Goal: Communication & Community: Answer question/provide support

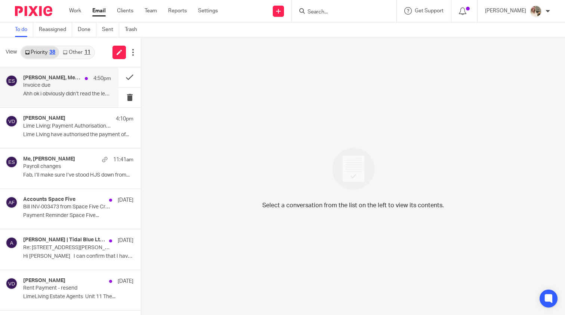
click at [72, 101] on div "[PERSON_NAME], Me, [PERSON_NAME] 4:50pm Invoice due Ahh ok i obviously didn’t r…" at bounding box center [59, 87] width 118 height 40
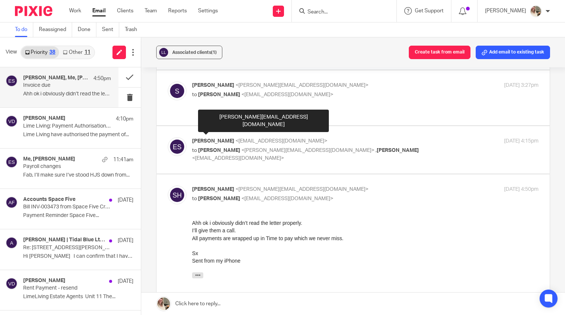
scroll to position [225, 0]
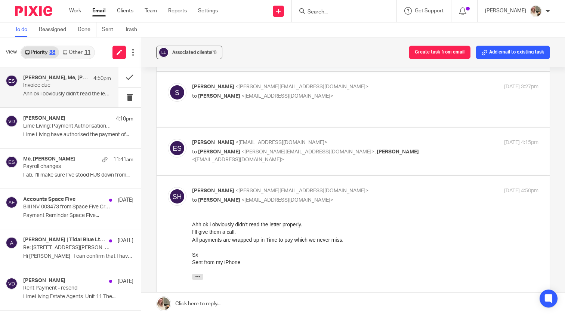
click at [222, 299] on link at bounding box center [353, 303] width 424 height 22
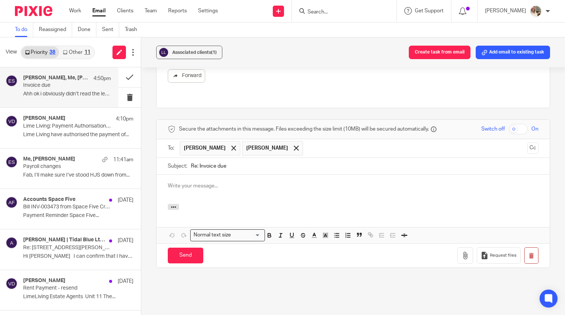
scroll to position [0, 0]
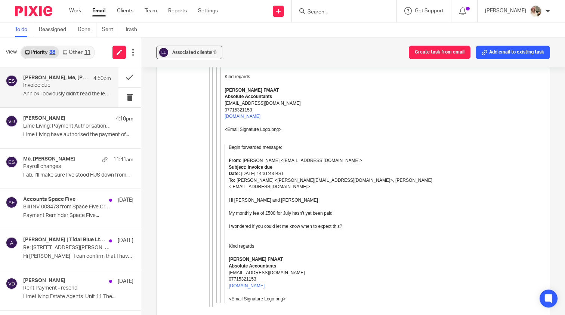
scroll to position [919, 0]
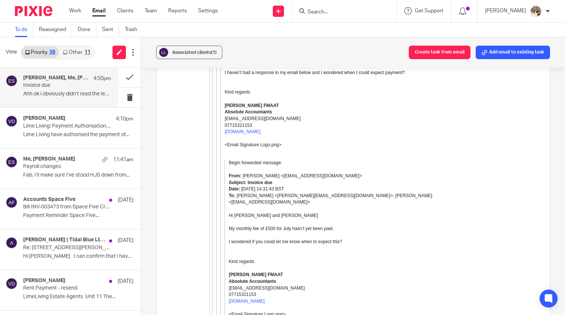
click at [87, 50] on div "11" at bounding box center [87, 52] width 6 height 5
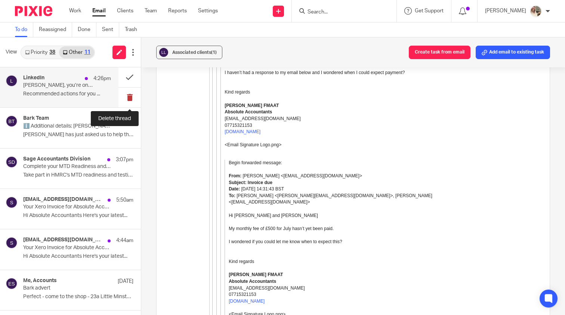
click at [131, 98] on button at bounding box center [129, 97] width 22 height 20
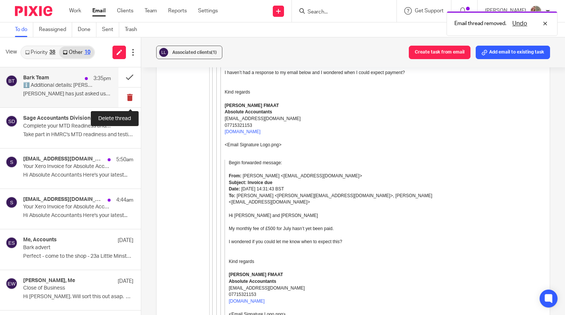
click at [127, 99] on button at bounding box center [129, 97] width 22 height 20
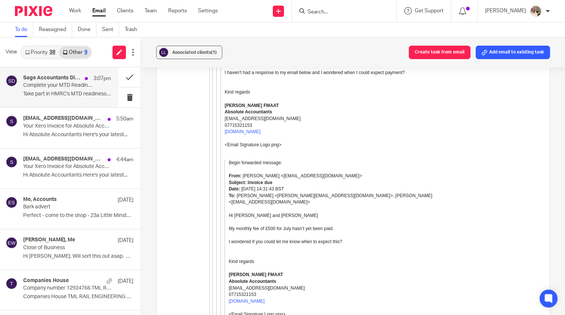
click at [87, 93] on p "Take part in HMRC's MTD readiness and testing..." at bounding box center [67, 94] width 88 height 6
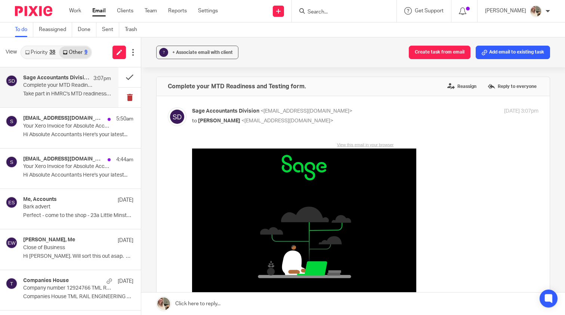
scroll to position [0, 0]
click at [132, 102] on button at bounding box center [129, 97] width 22 height 20
